Goal: Browse casually

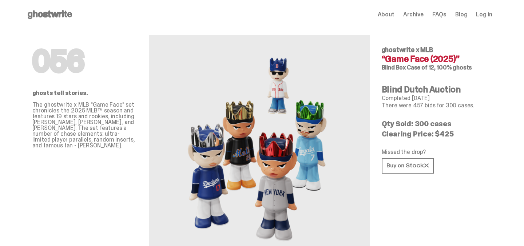
scroll to position [54, 0]
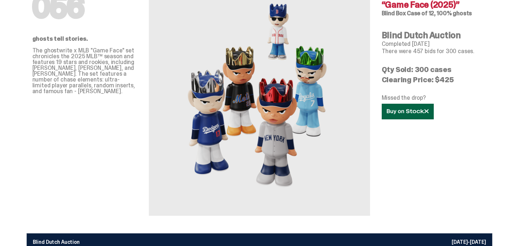
click at [393, 117] on link at bounding box center [408, 112] width 52 height 16
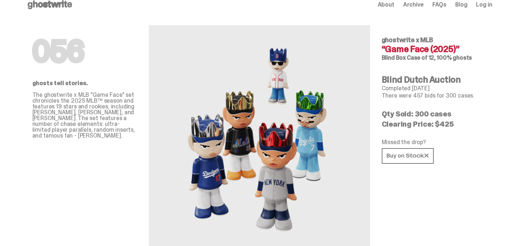
scroll to position [0, 0]
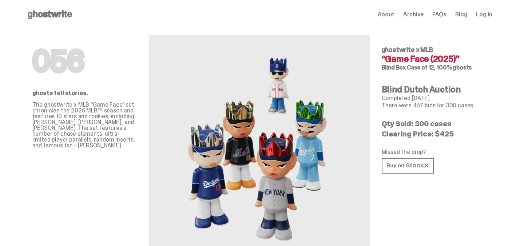
click at [59, 16] on use at bounding box center [50, 14] width 44 height 9
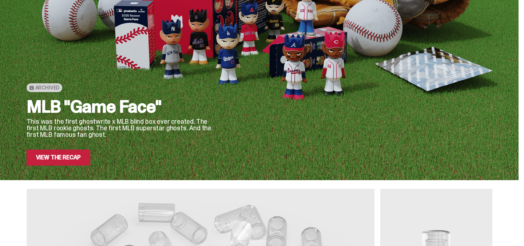
scroll to position [47, 0]
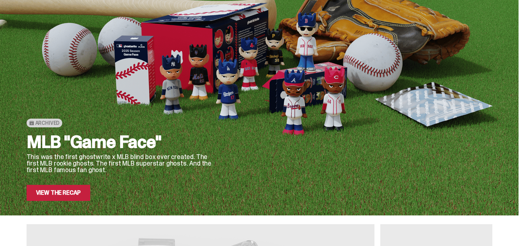
click at [60, 198] on link "View the Recap" at bounding box center [59, 193] width 64 height 16
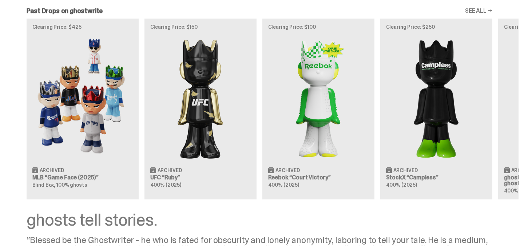
scroll to position [427, 0]
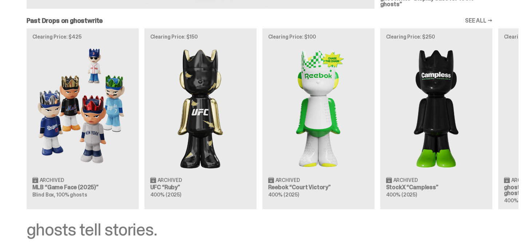
click at [482, 18] on link "SEE ALL →" at bounding box center [478, 21] width 27 height 6
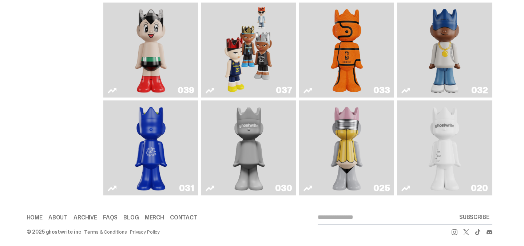
scroll to position [277, 0]
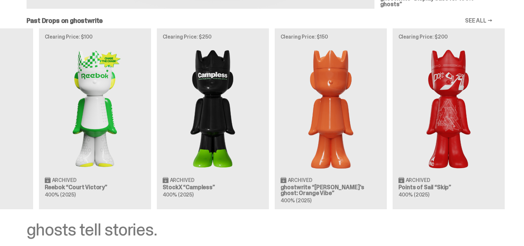
scroll to position [0, 236]
